Goal: Task Accomplishment & Management: Manage account settings

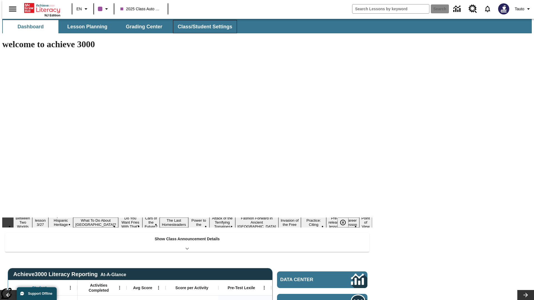
click at [202, 27] on button "Class/Student Settings" at bounding box center [205, 26] width 64 height 13
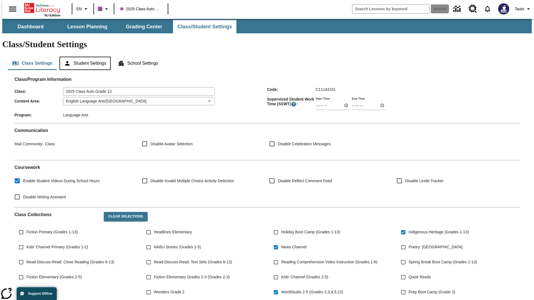
click at [84, 57] on button "Student Settings" at bounding box center [85, 63] width 51 height 13
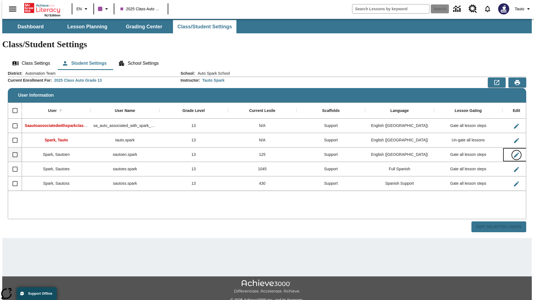
click at [514, 153] on icon "Edit User" at bounding box center [516, 155] width 5 height 5
